Goal: Transaction & Acquisition: Register for event/course

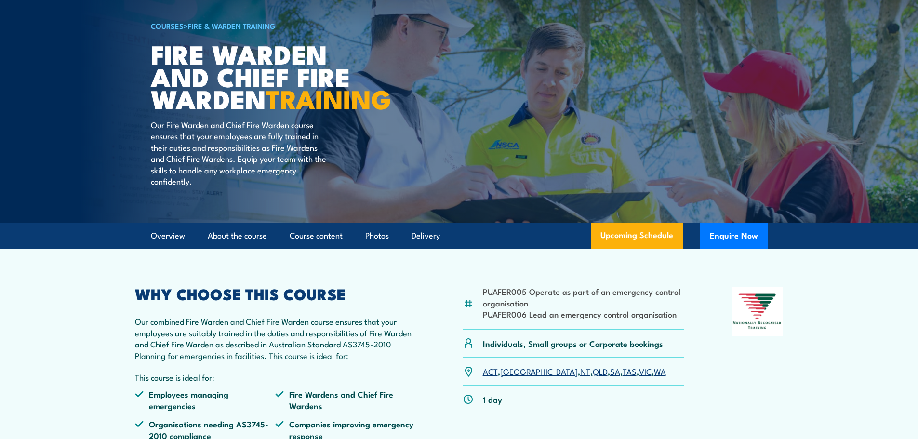
scroll to position [96, 0]
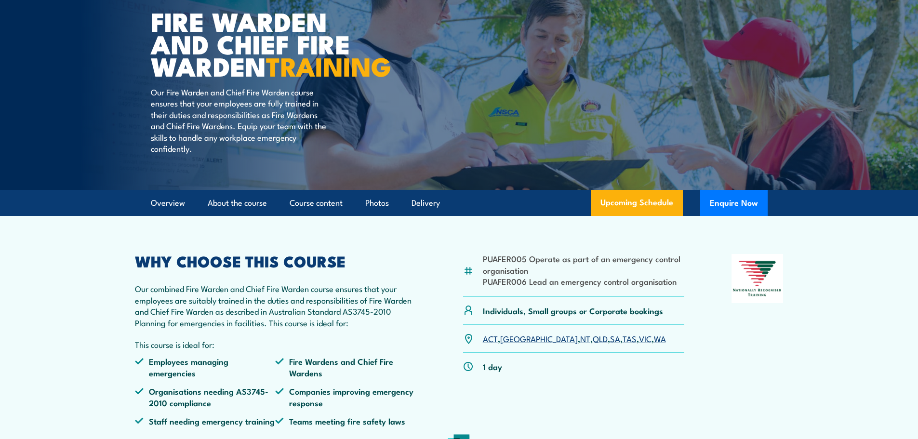
click at [639, 344] on link "VIC" at bounding box center [645, 338] width 13 height 12
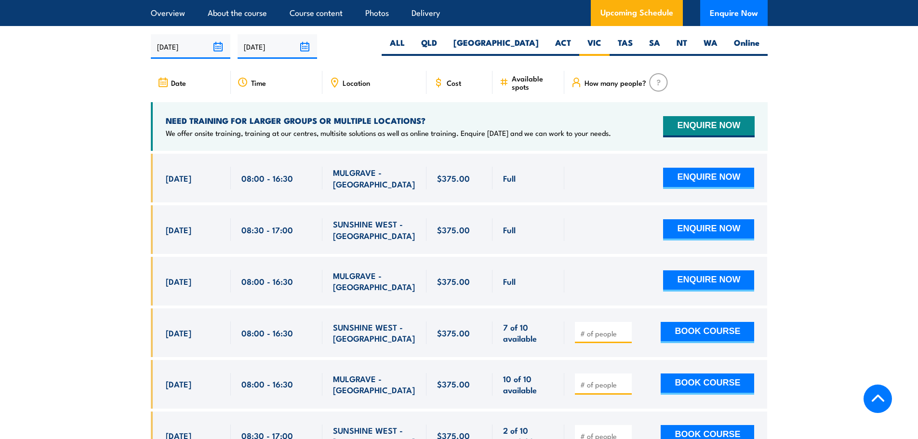
scroll to position [1707, 0]
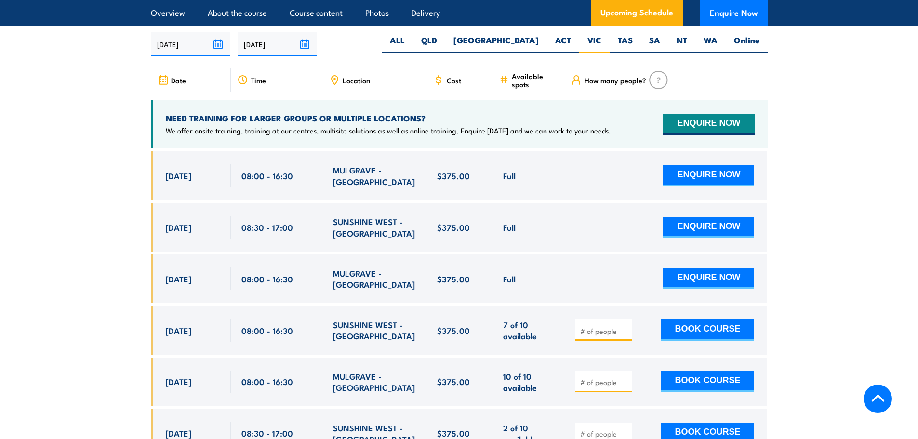
click at [581, 326] on input "number" at bounding box center [604, 331] width 48 height 10
type input "1"
click at [622, 326] on input "1" at bounding box center [604, 331] width 48 height 10
click at [685, 322] on button "BOOK COURSE" at bounding box center [707, 329] width 93 height 21
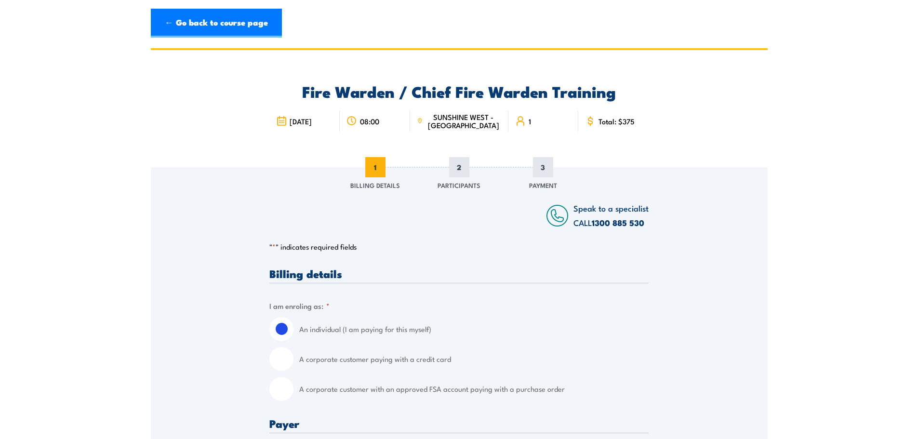
click at [287, 389] on input "A corporate customer with an approved FSA account paying with a purchase order" at bounding box center [281, 389] width 24 height 24
radio input "true"
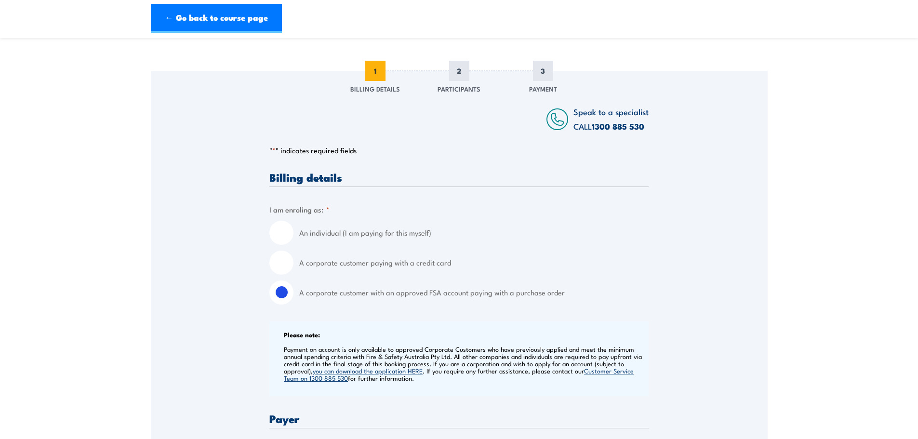
scroll to position [289, 0]
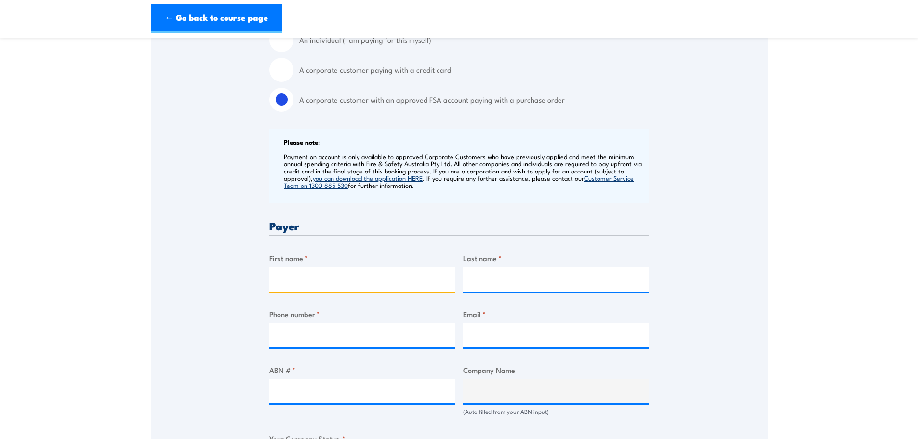
click at [288, 287] on input "First name *" at bounding box center [362, 279] width 186 height 24
type input "[PERSON_NAME]"
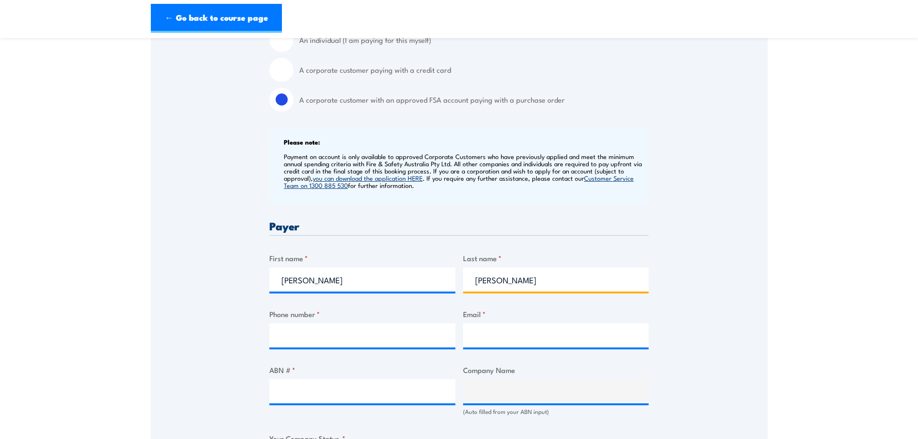
type input "[PERSON_NAME]"
type input "0411053125"
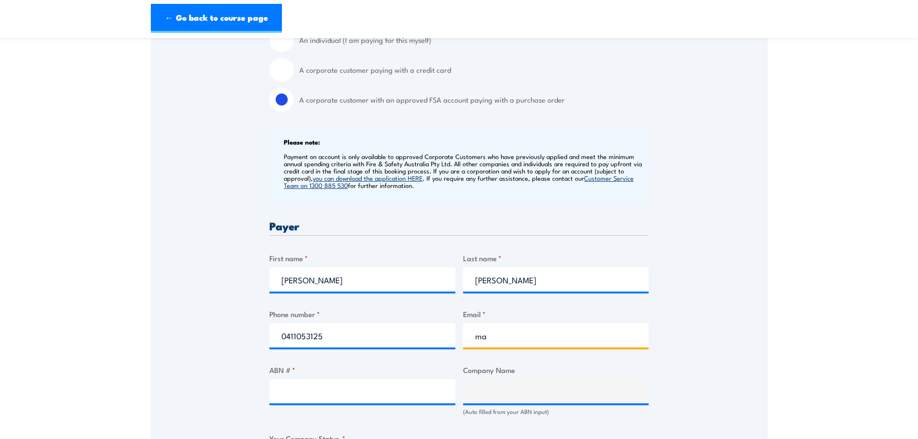
type input "m"
type input "t"
type input "[PERSON_NAME][EMAIL_ADDRESS][PERSON_NAME][DOMAIN_NAME]"
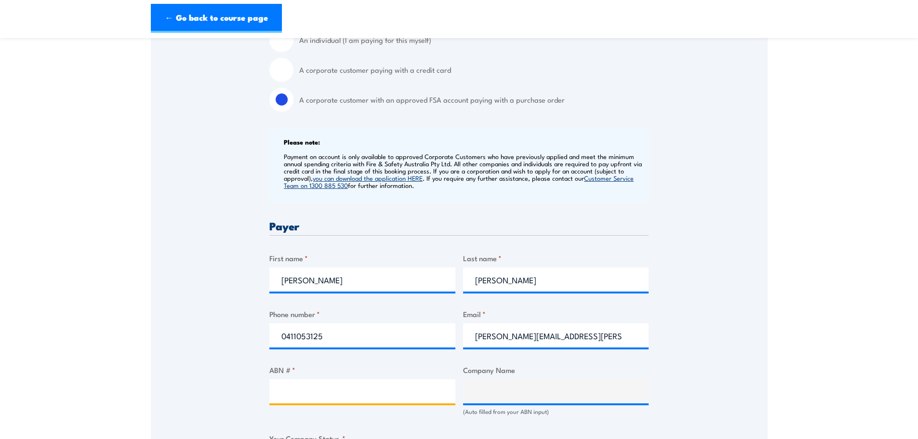
click at [332, 390] on input "ABN # *" at bounding box center [362, 391] width 186 height 24
type input "62 622 444 544"
type input "KAPITOL GROUP PTY LTD"
radio input "true"
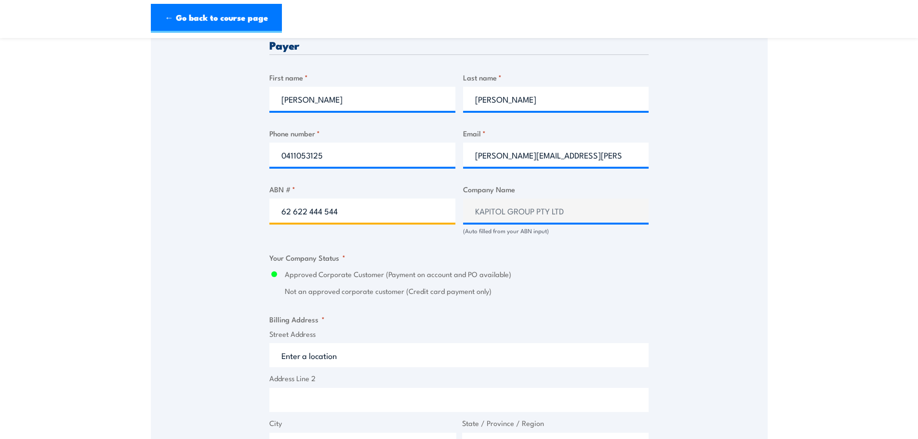
scroll to position [530, 0]
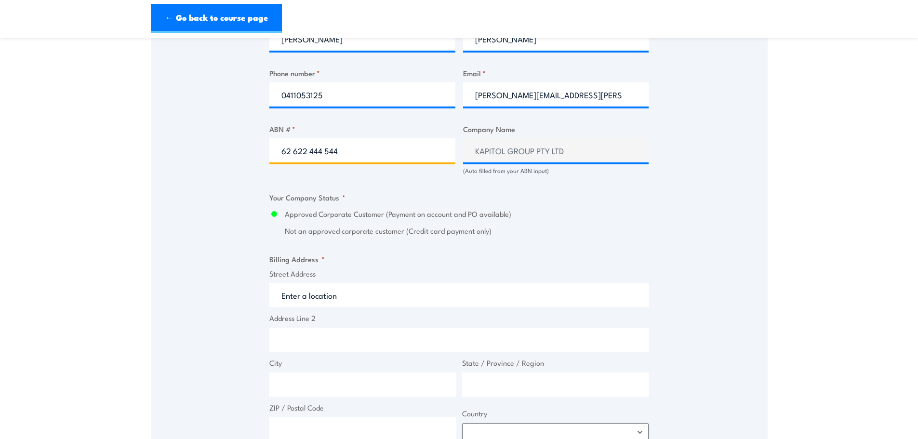
type input "62 622 444 544"
click at [317, 304] on input "Street Address" at bounding box center [458, 295] width 379 height 24
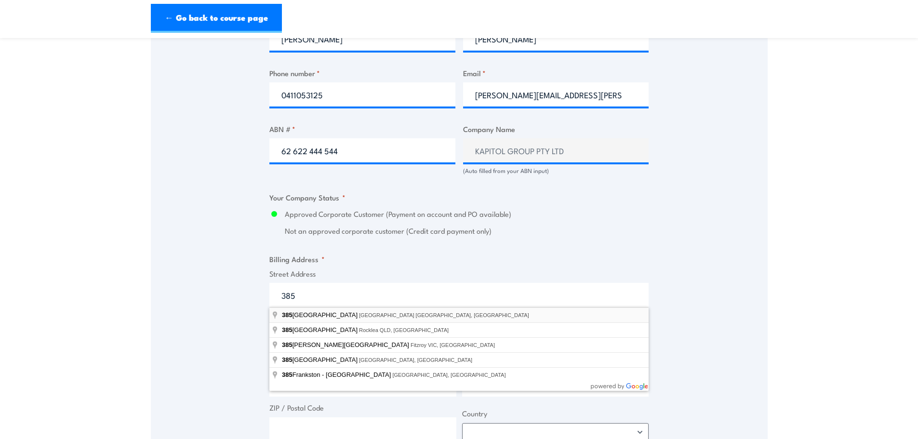
type input "[STREET_ADDRESS]"
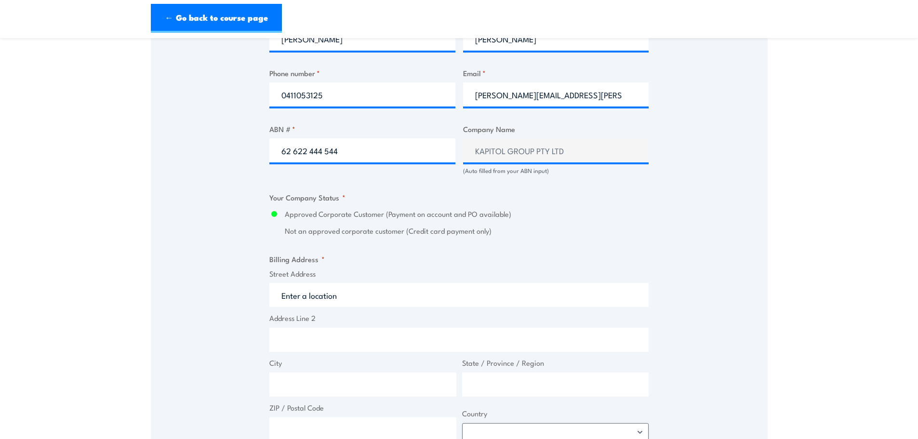
type input "[STREET_ADDRESS]"
type input "[GEOGRAPHIC_DATA]"
type input "Victoria"
type input "3000"
select select "[GEOGRAPHIC_DATA]"
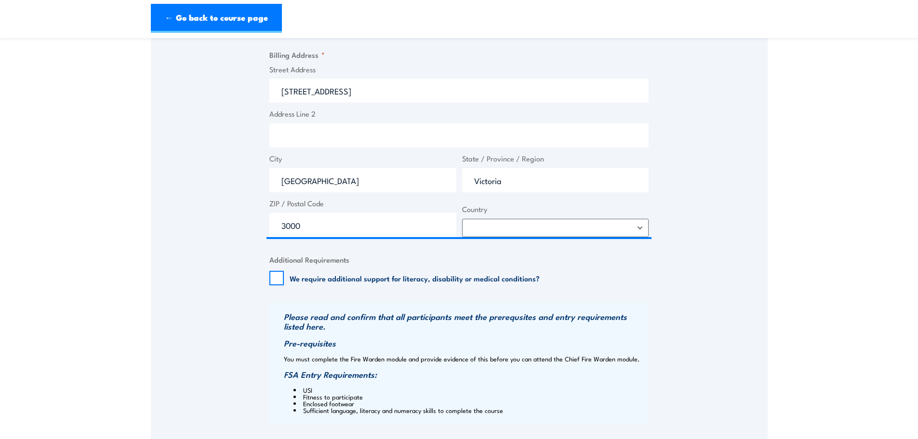
scroll to position [819, 0]
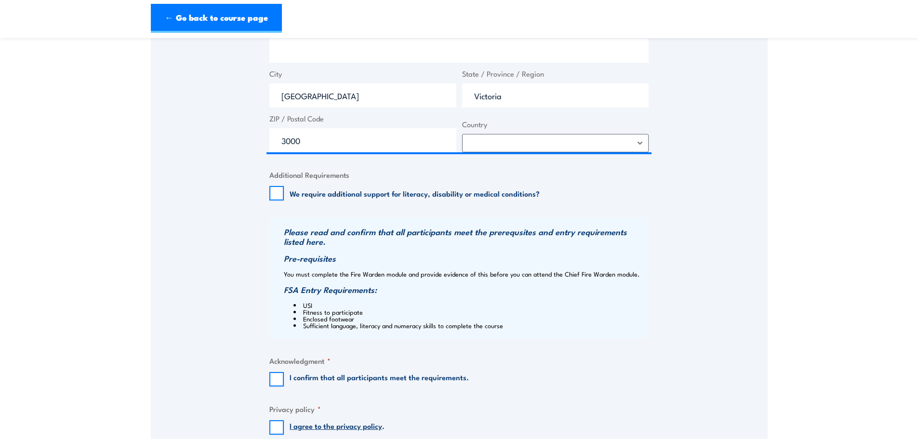
click at [280, 382] on input "I confirm that all participants meet the requirements." at bounding box center [276, 379] width 14 height 14
checkbox input "true"
click at [276, 428] on input "I agree to the privacy policy ." at bounding box center [276, 427] width 14 height 14
checkbox input "true"
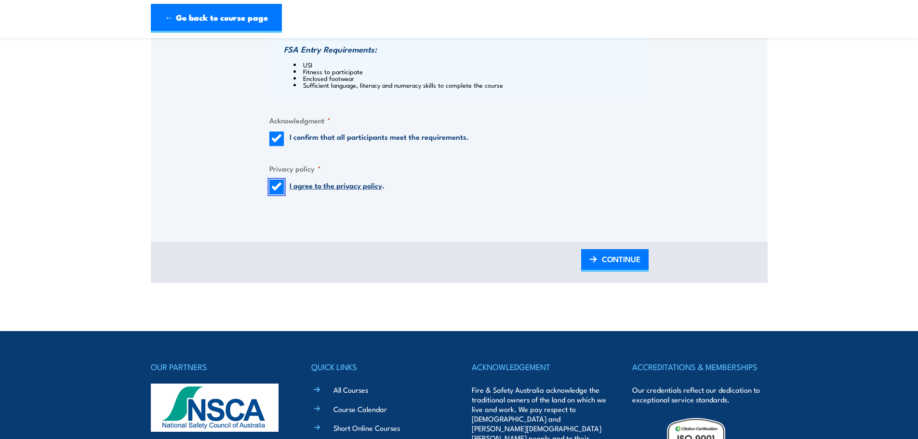
scroll to position [1060, 0]
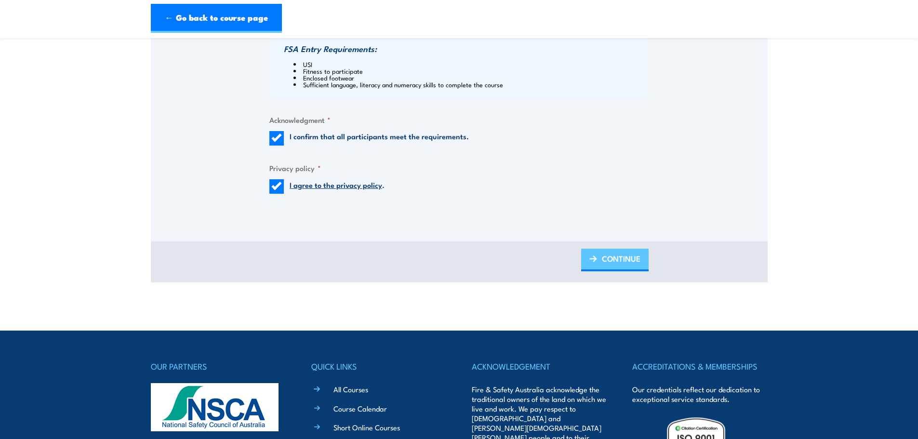
click at [630, 264] on span "CONTINUE" at bounding box center [621, 259] width 39 height 26
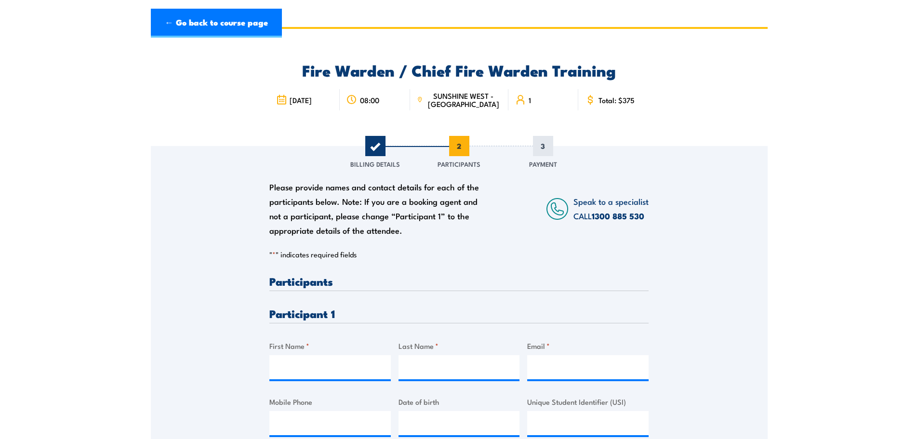
scroll to position [0, 0]
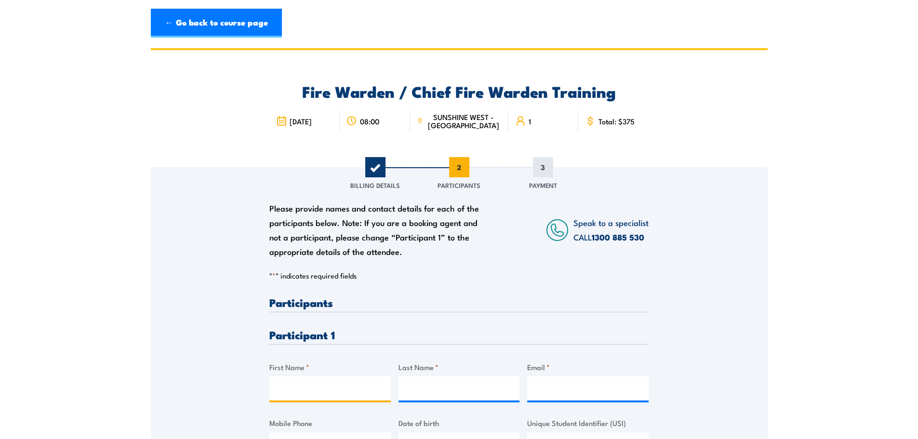
click at [288, 385] on input "First Name *" at bounding box center [329, 388] width 121 height 24
type input "[PERSON_NAME]"
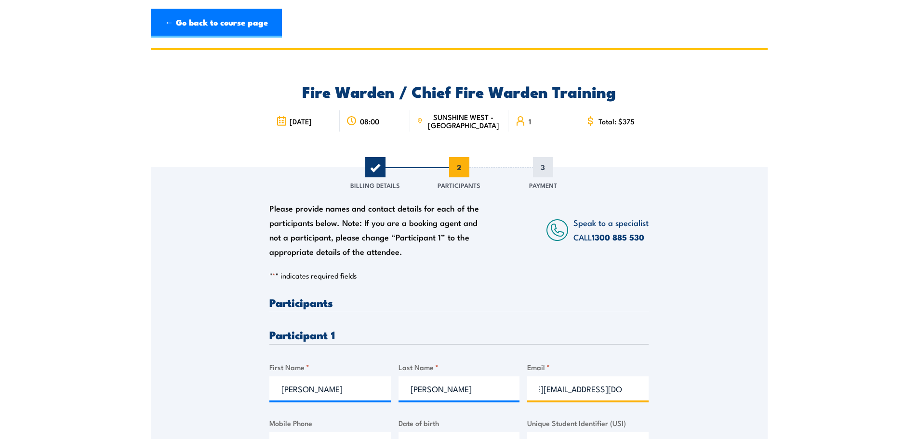
scroll to position [48, 0]
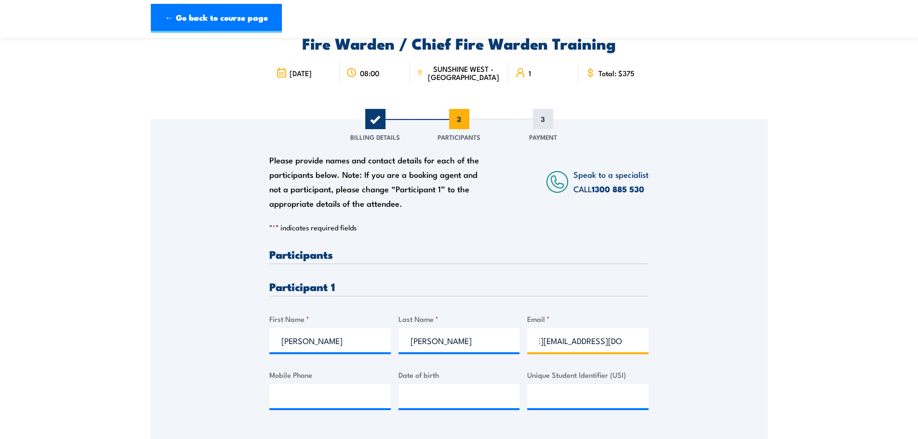
type input "[PERSON_NAME][EMAIL_ADDRESS][DOMAIN_NAME]"
click at [352, 393] on input "Mobile Phone" at bounding box center [329, 396] width 121 height 24
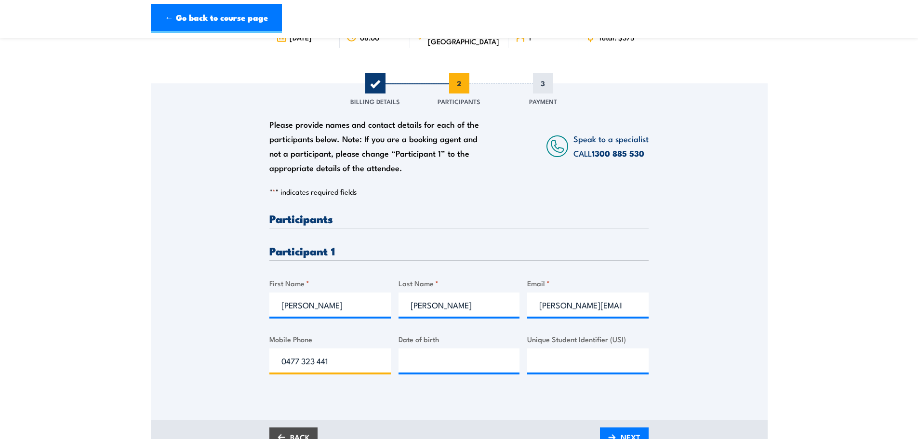
scroll to position [145, 0]
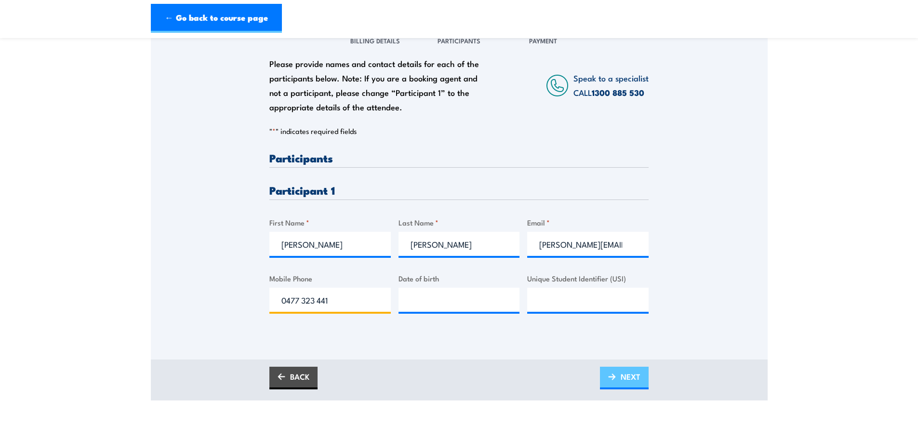
type input "0477 323 441"
click at [617, 376] on link "NEXT" at bounding box center [624, 378] width 49 height 23
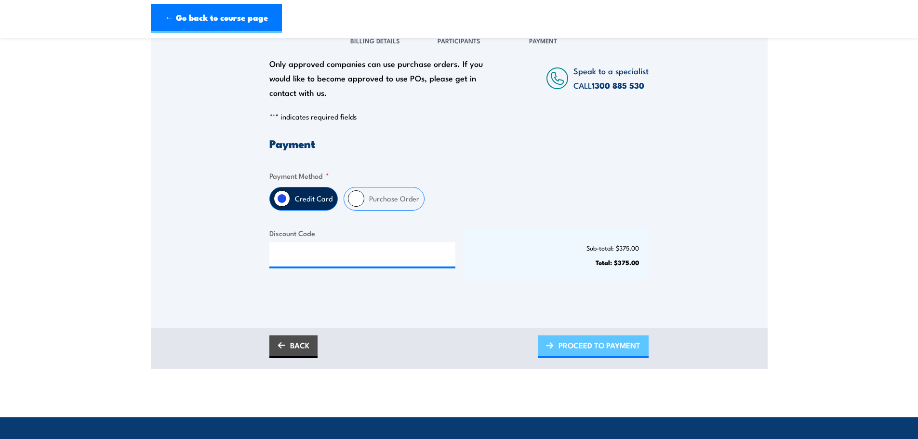
scroll to position [0, 0]
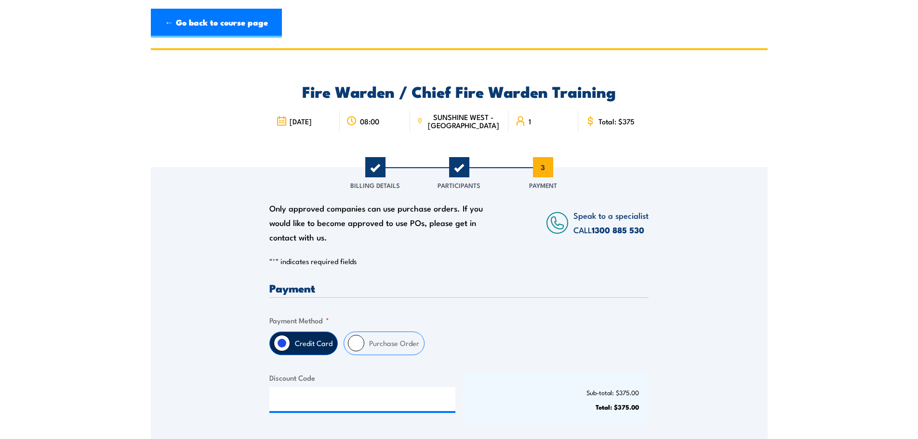
click at [398, 343] on label "Purchase Order" at bounding box center [394, 343] width 60 height 23
click at [364, 343] on input "Purchase Order" at bounding box center [356, 343] width 16 height 16
radio input "true"
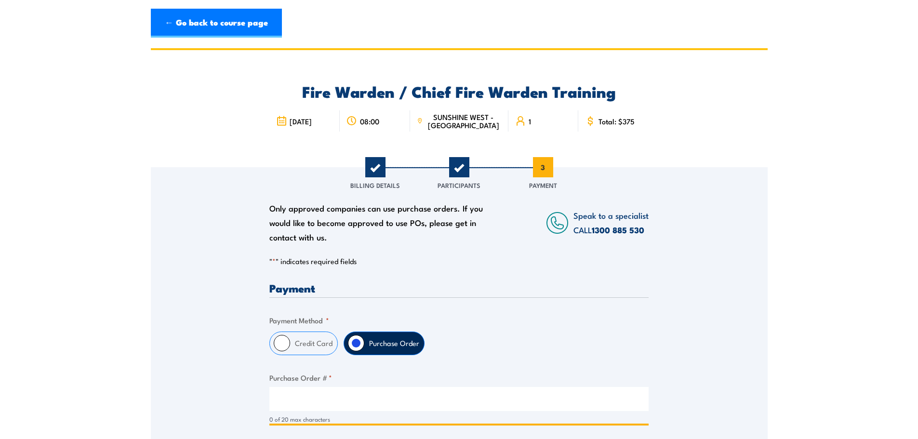
click at [326, 394] on input "Purchase Order # *" at bounding box center [458, 399] width 379 height 24
click at [295, 398] on input "010 -2173" at bounding box center [458, 399] width 379 height 24
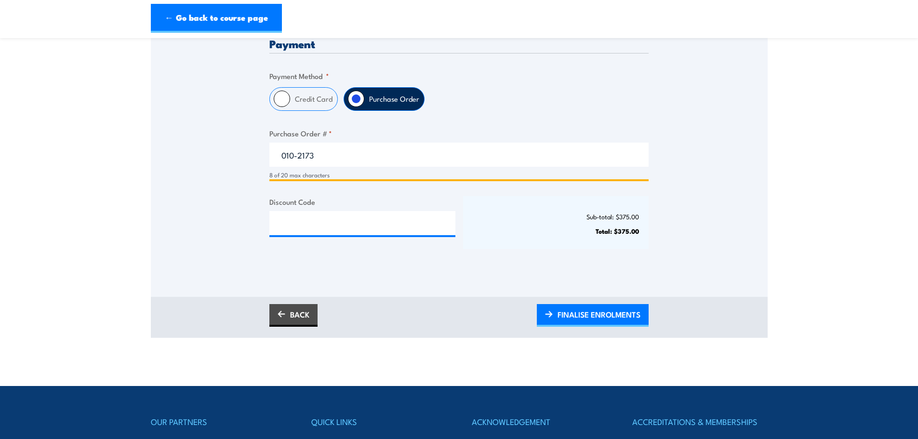
scroll to position [337, 0]
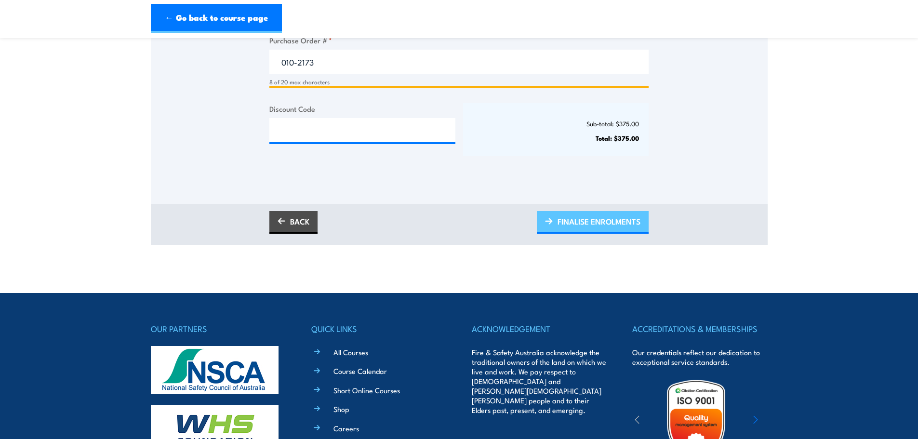
type input "010-2173"
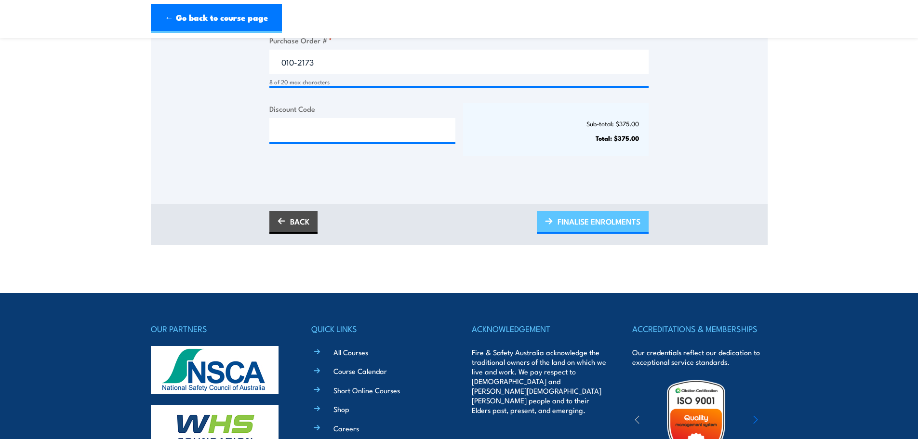
click at [548, 226] on link "FINALISE ENROLMENTS" at bounding box center [593, 222] width 112 height 23
